Goal: Navigation & Orientation: Find specific page/section

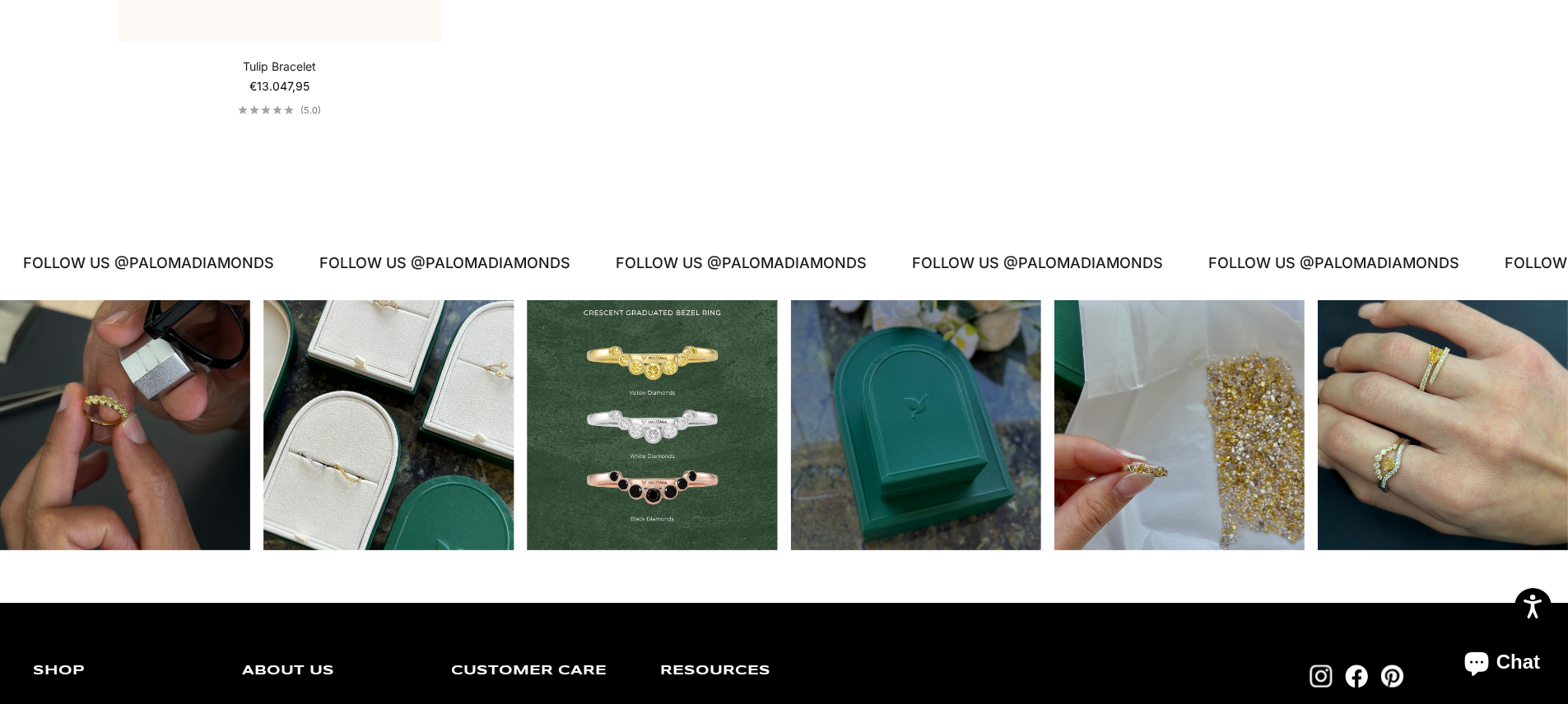
scroll to position [1847, 0]
click at [703, 409] on div "Instagram post opens in a popup" at bounding box center [652, 424] width 251 height 250
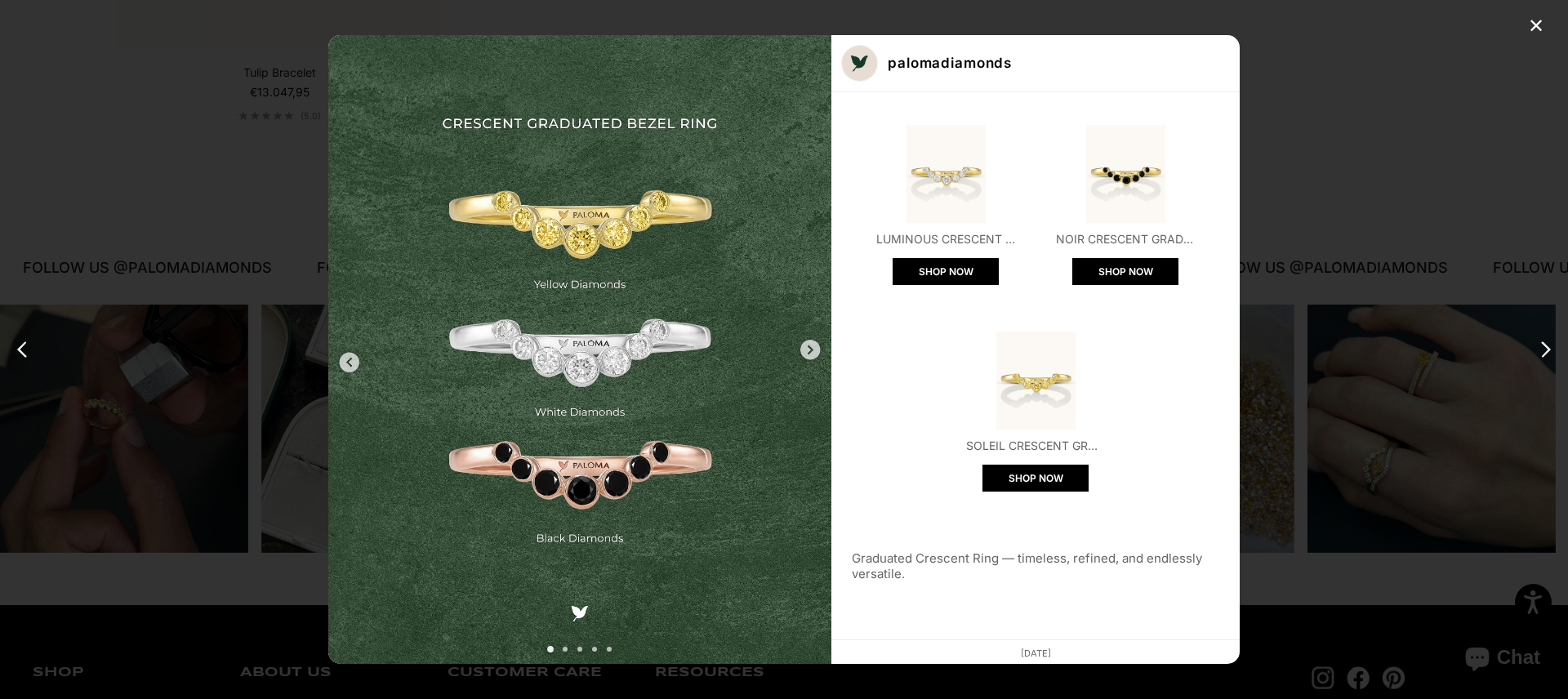
click at [1292, 141] on div "✕ palomadiamonds Luminous Crescent Graduated Bezel Ring SHOP NOW Noir Crescent …" at bounding box center [784, 350] width 1568 height 699
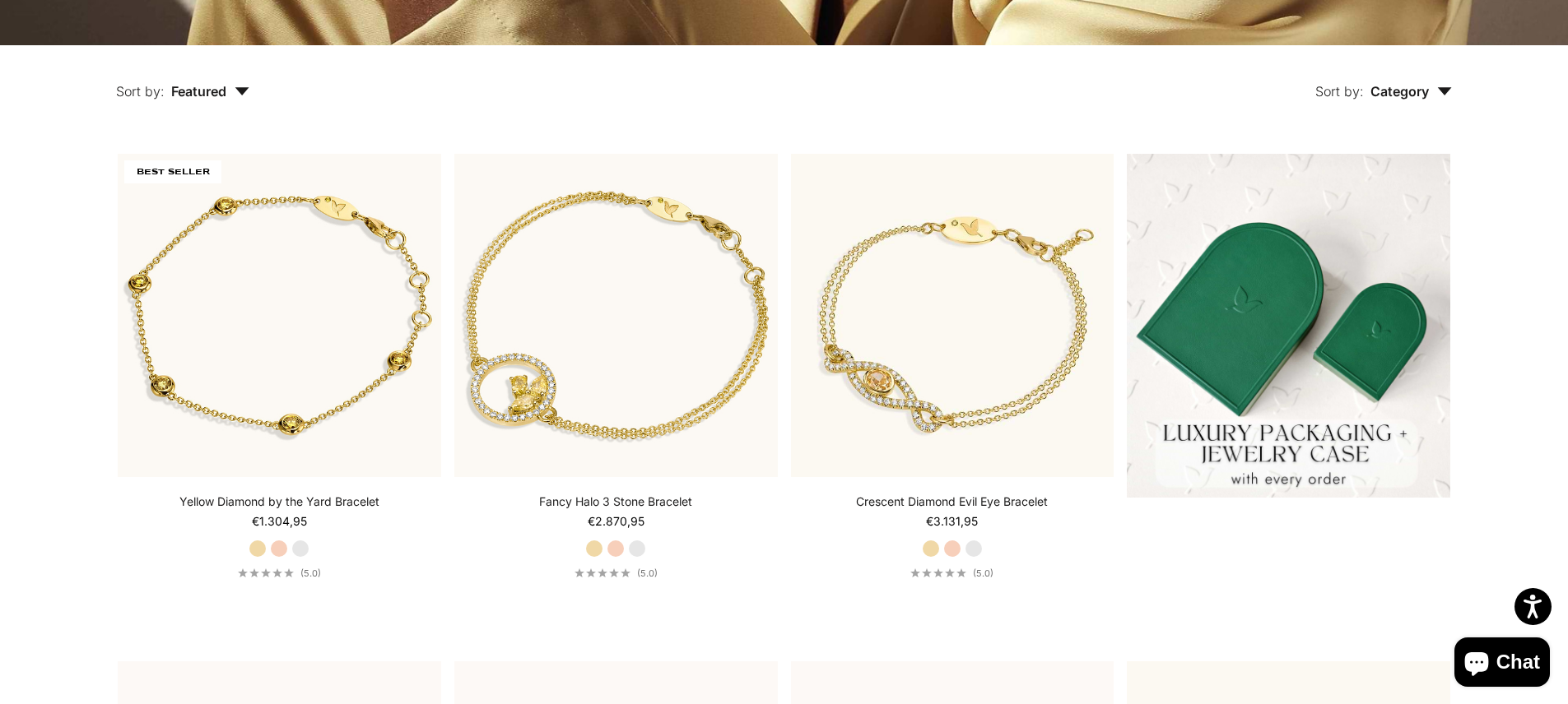
scroll to position [0, 0]
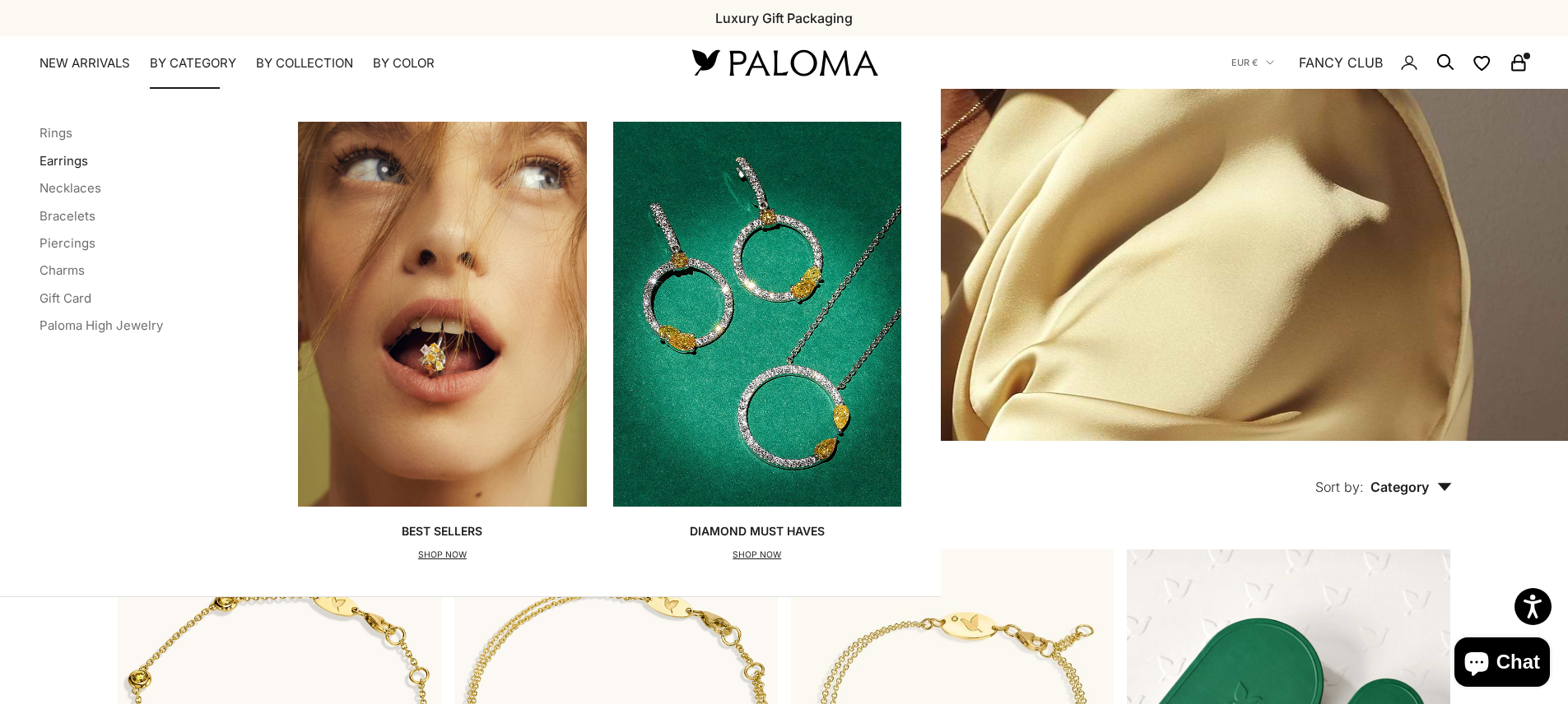
click at [62, 164] on link "Earrings" at bounding box center [63, 161] width 48 height 16
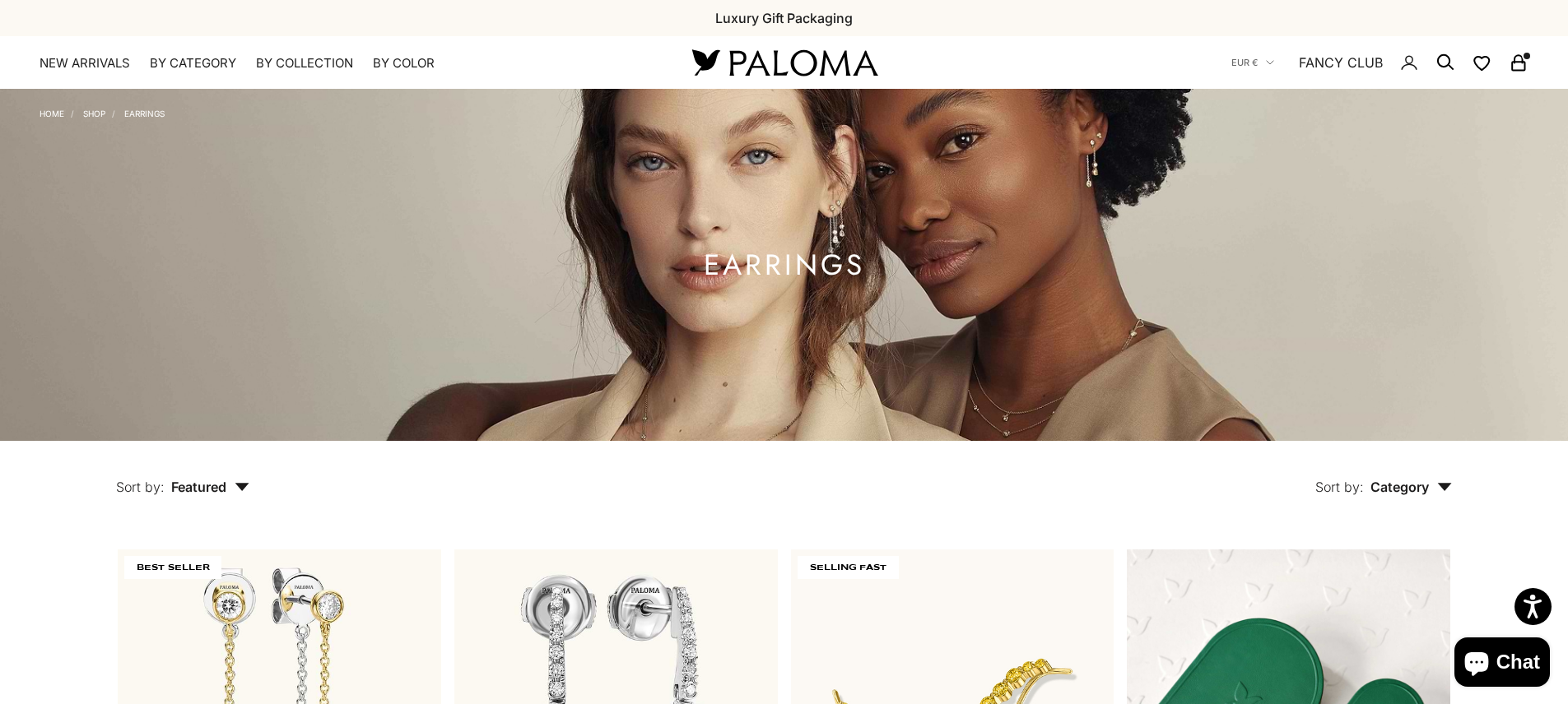
click at [822, 69] on img at bounding box center [784, 62] width 197 height 35
